Goal: Task Accomplishment & Management: Manage account settings

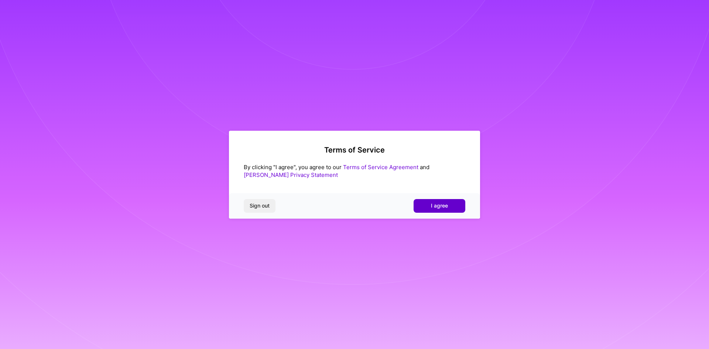
click at [454, 209] on button "I agree" at bounding box center [440, 205] width 52 height 13
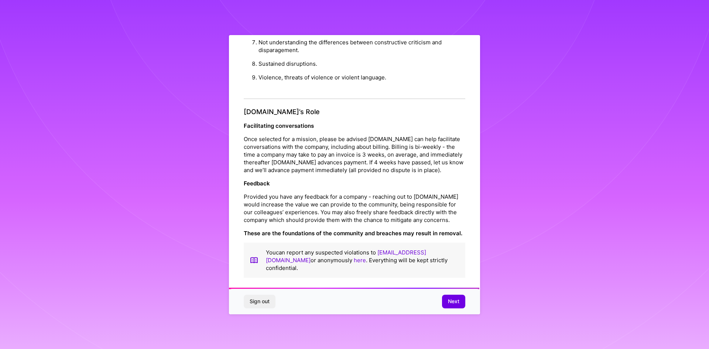
scroll to position [788, 0]
click at [456, 303] on span "Next" at bounding box center [453, 301] width 11 height 7
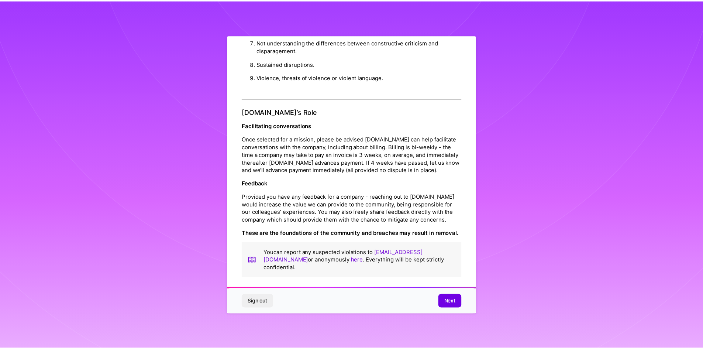
scroll to position [0, 0]
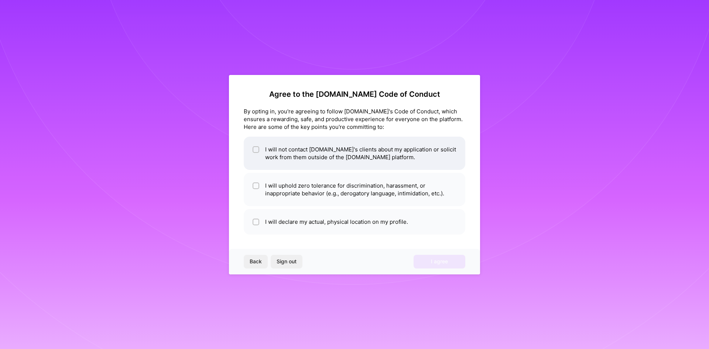
click at [253, 151] on div at bounding box center [256, 149] width 7 height 7
checkbox input "true"
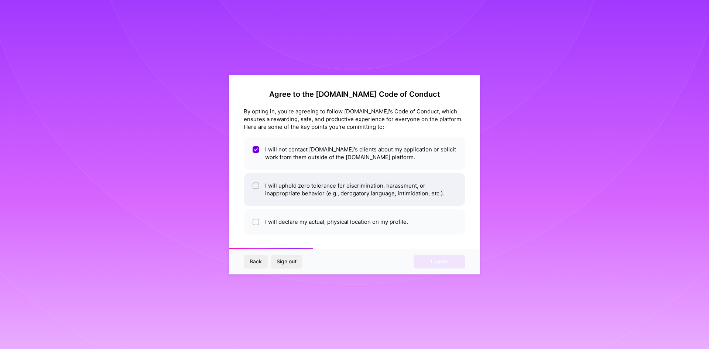
click at [257, 189] on span at bounding box center [256, 190] width 7 height 16
checkbox input "true"
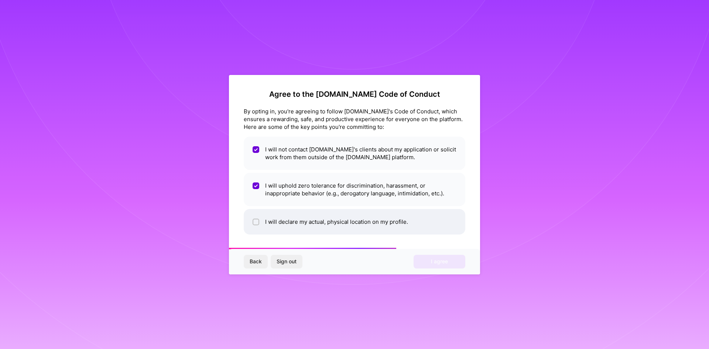
drag, startPoint x: 256, startPoint y: 218, endPoint x: 266, endPoint y: 215, distance: 10.8
click at [256, 218] on span at bounding box center [256, 222] width 7 height 8
checkbox input "true"
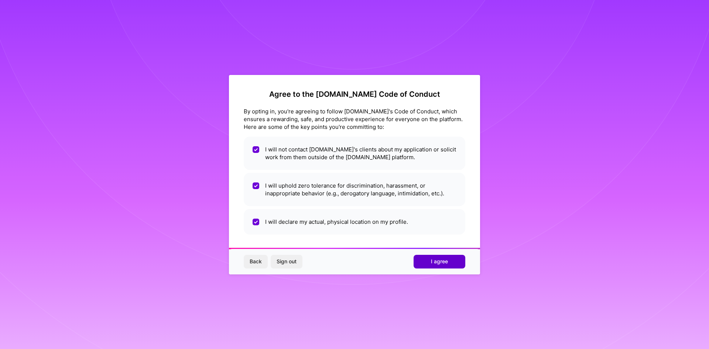
click at [421, 261] on button "I agree" at bounding box center [440, 261] width 52 height 13
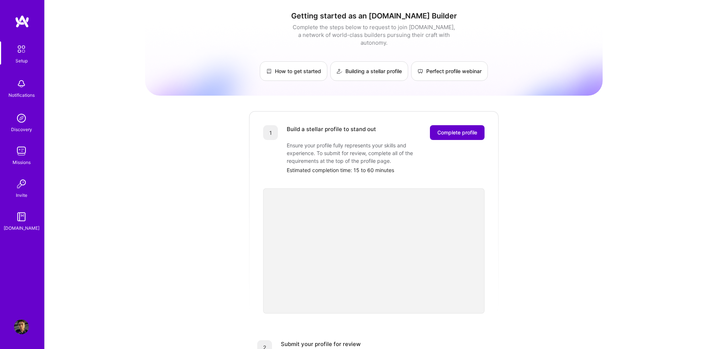
click at [444, 129] on span "Complete profile" at bounding box center [458, 132] width 40 height 7
